Goal: Information Seeking & Learning: Compare options

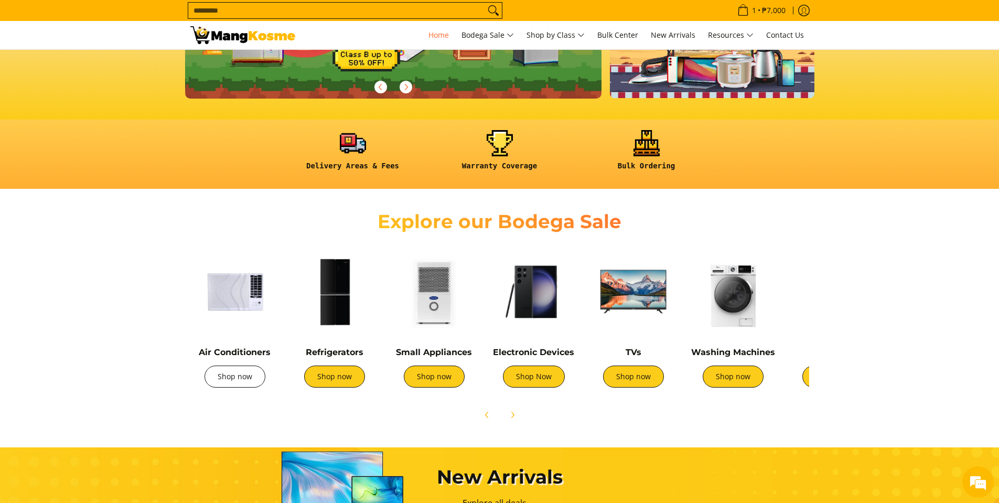
click at [241, 383] on link "Shop now" at bounding box center [234, 376] width 61 height 22
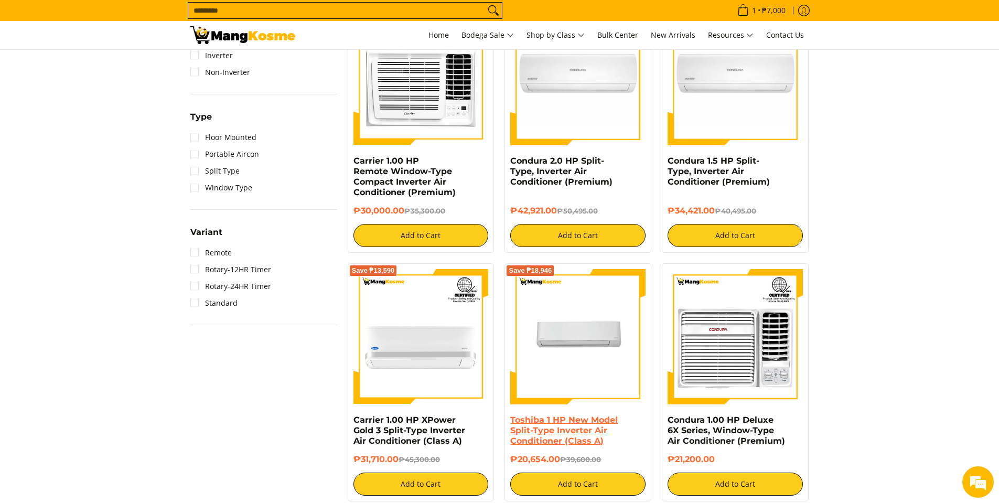
click at [544, 435] on link "Toshiba 1 HP New Model Split-Type Inverter Air Conditioner (Class A)" at bounding box center [563, 430] width 107 height 31
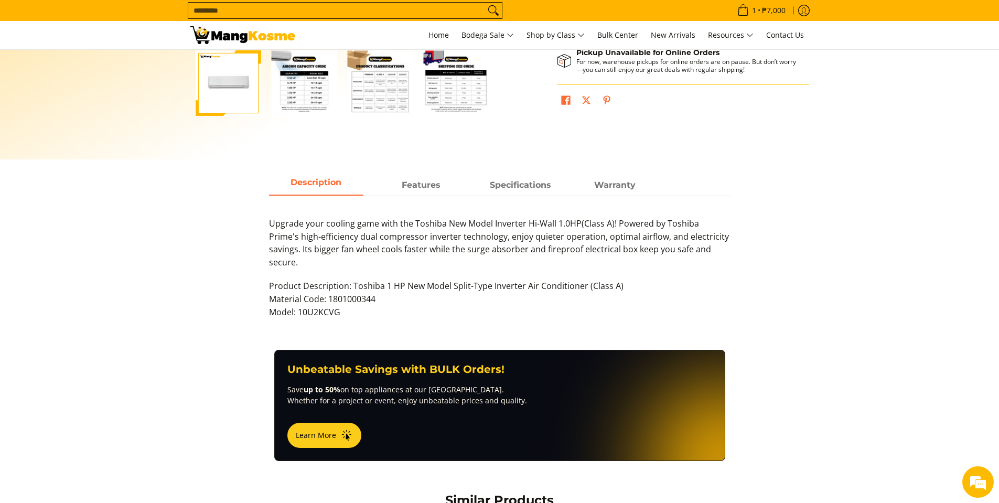
scroll to position [262, 0]
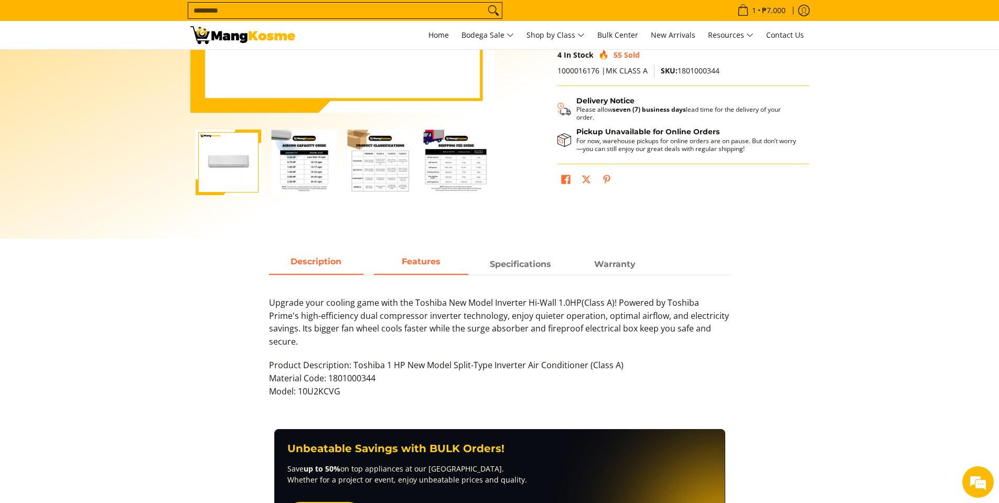
click at [421, 263] on span "Features" at bounding box center [421, 264] width 94 height 19
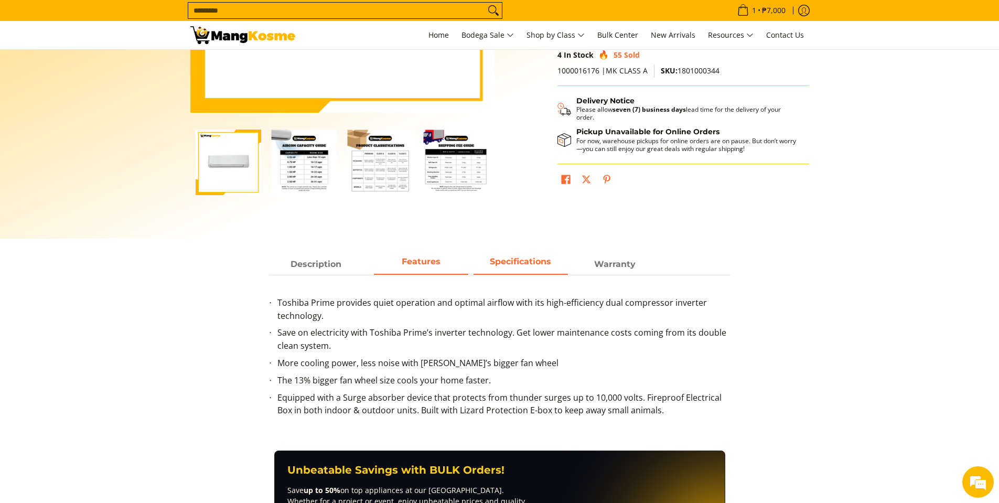
click at [519, 268] on span "Specifications" at bounding box center [520, 264] width 94 height 19
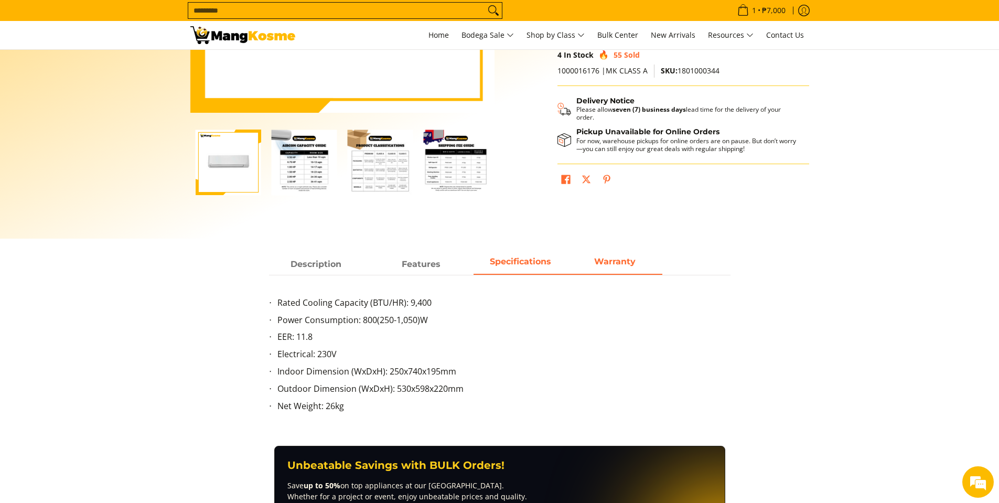
click at [628, 268] on span "Warranty" at bounding box center [615, 264] width 94 height 19
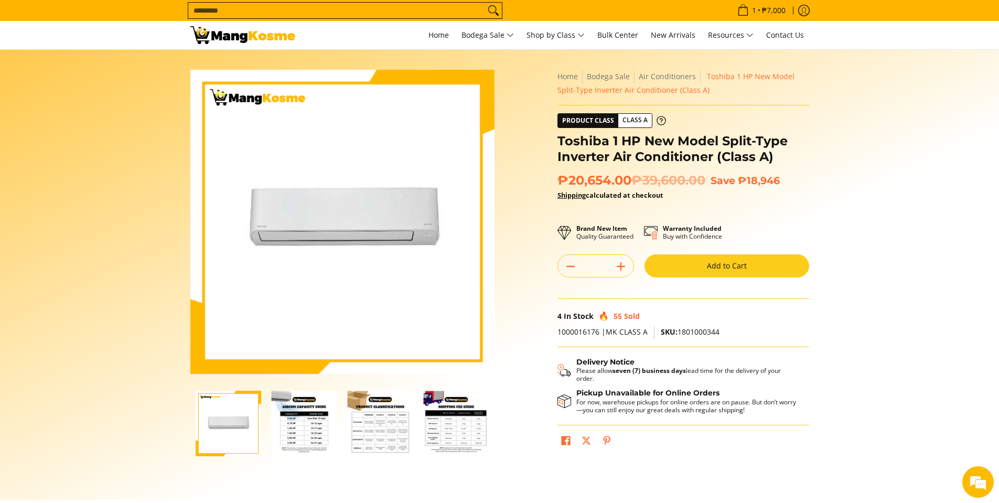
scroll to position [0, 0]
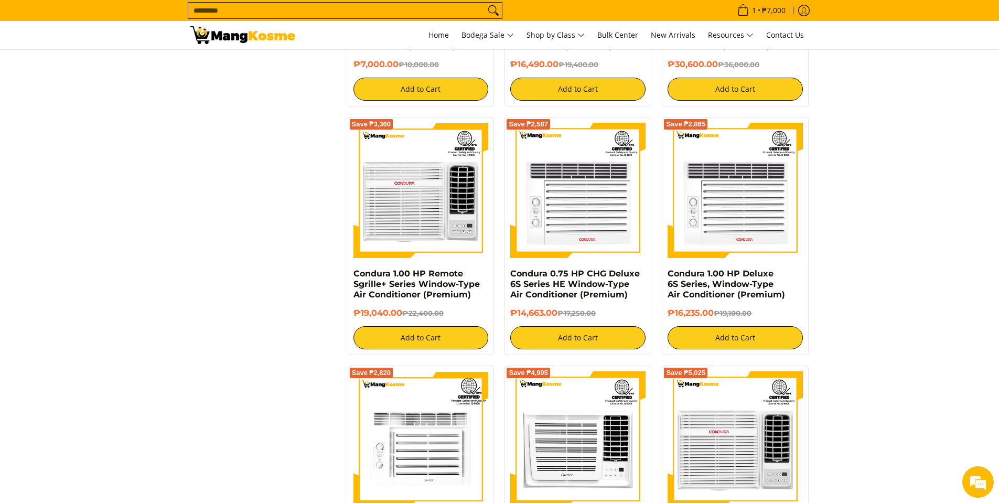
scroll to position [1888, 0]
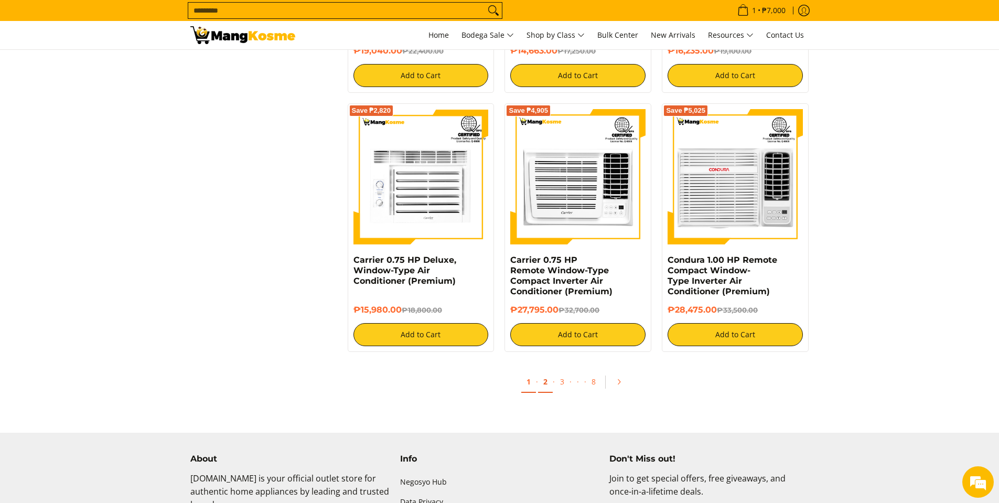
click at [543, 384] on link "2" at bounding box center [545, 381] width 15 height 21
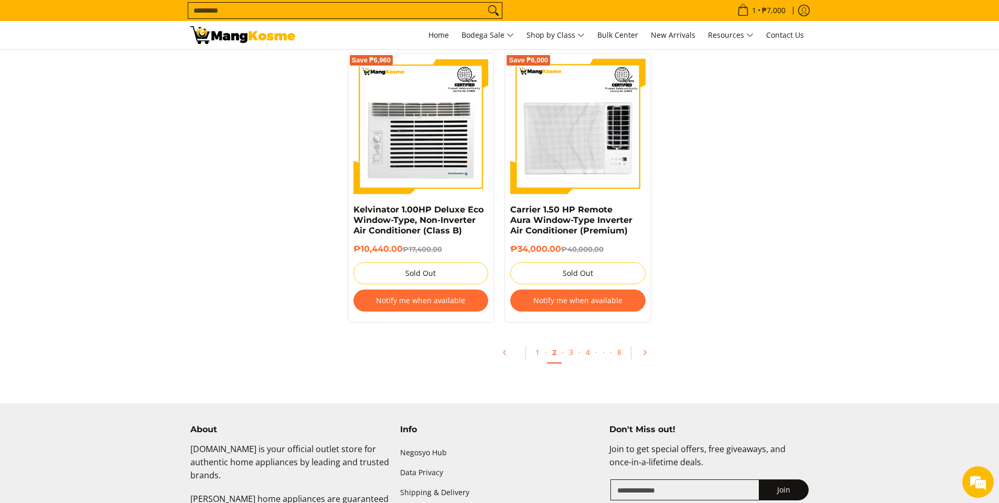
scroll to position [2150, 0]
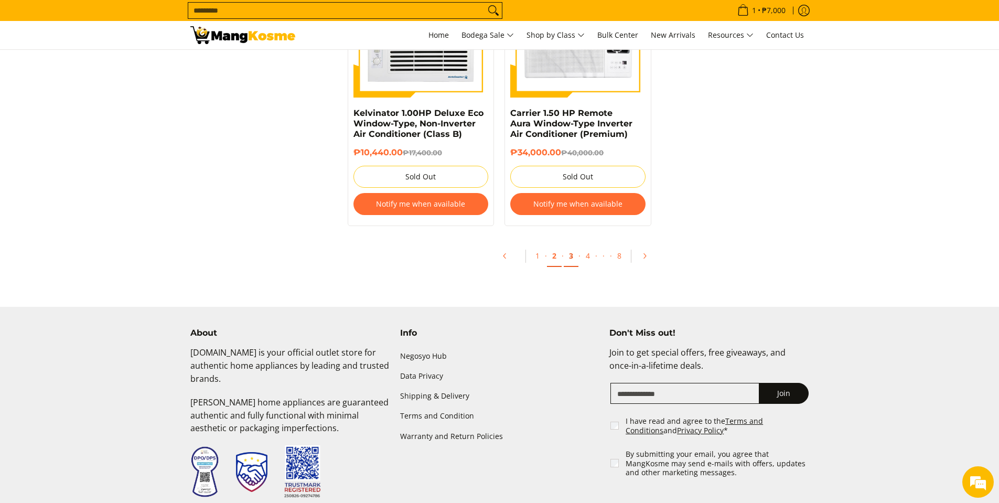
click at [574, 256] on link "3" at bounding box center [571, 255] width 15 height 21
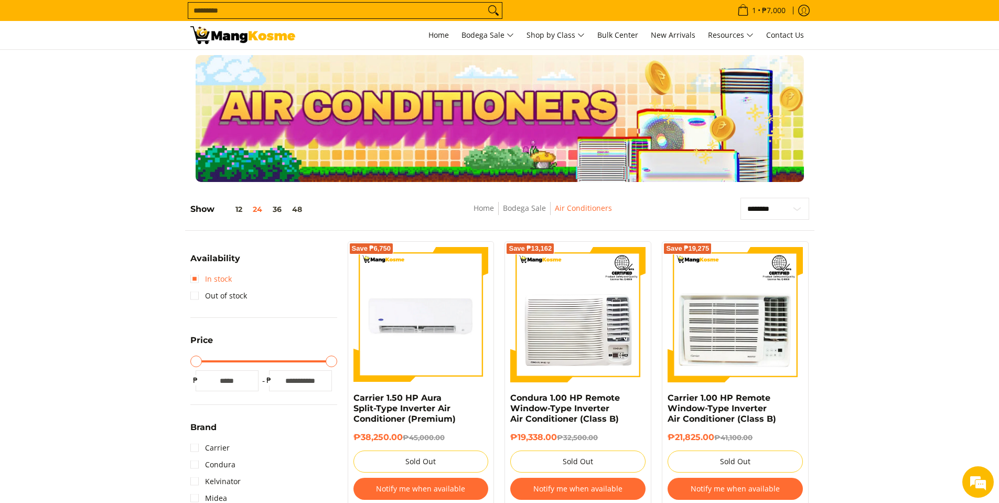
click at [193, 278] on link "In stock" at bounding box center [210, 279] width 41 height 17
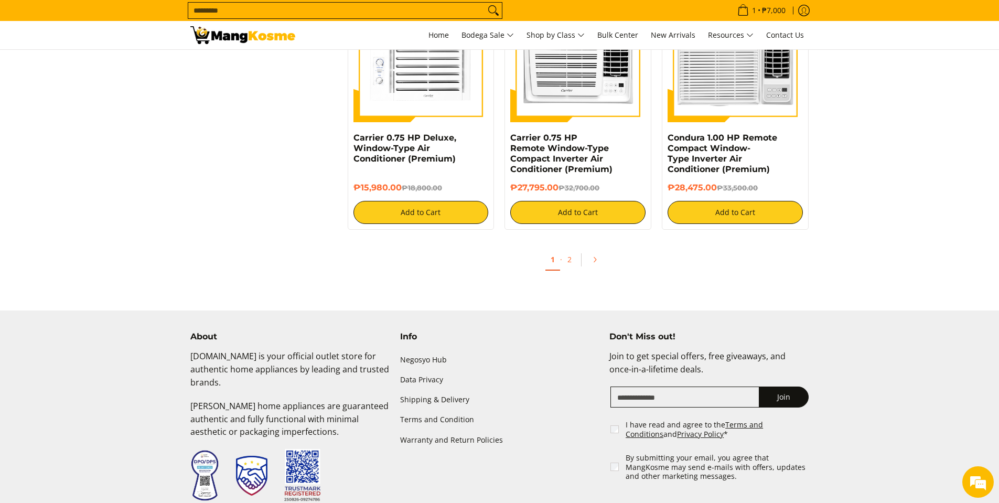
scroll to position [2035, 0]
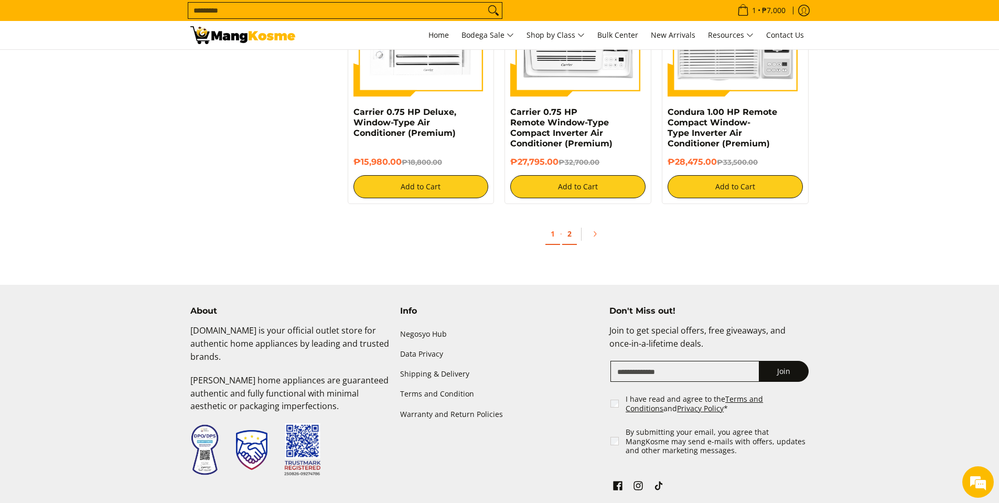
click at [574, 234] on link "2" at bounding box center [569, 233] width 15 height 21
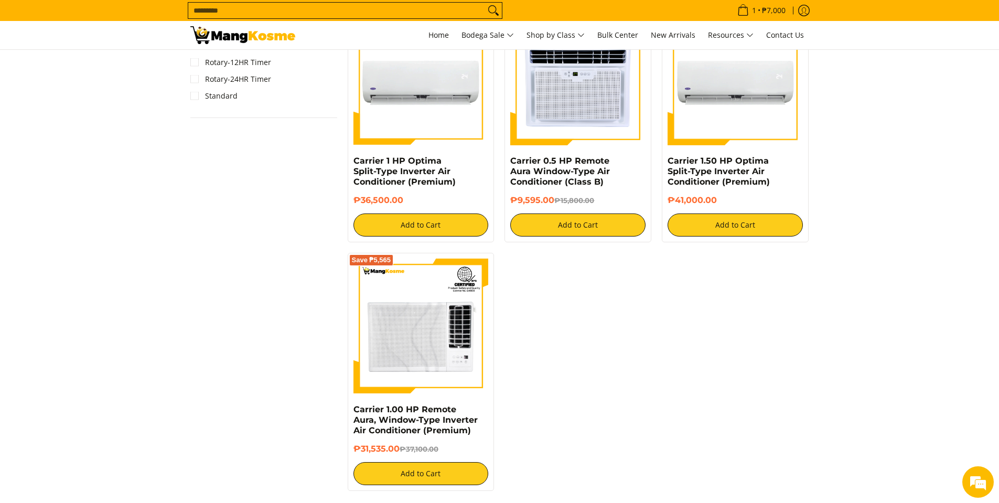
scroll to position [944, 0]
